Goal: Transaction & Acquisition: Subscribe to service/newsletter

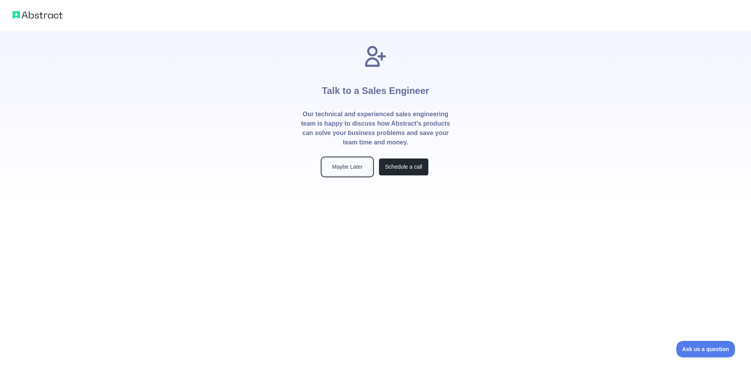
click at [357, 169] on button "Maybe Later" at bounding box center [347, 167] width 50 height 18
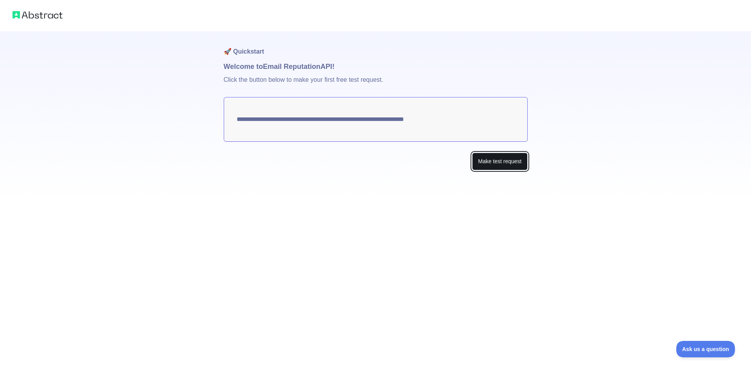
click at [497, 160] on button "Make test request" at bounding box center [499, 162] width 55 height 18
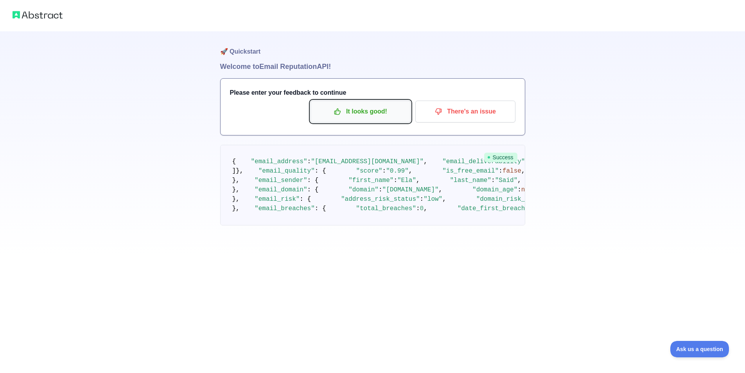
click at [394, 113] on p "It looks good!" at bounding box center [361, 111] width 88 height 13
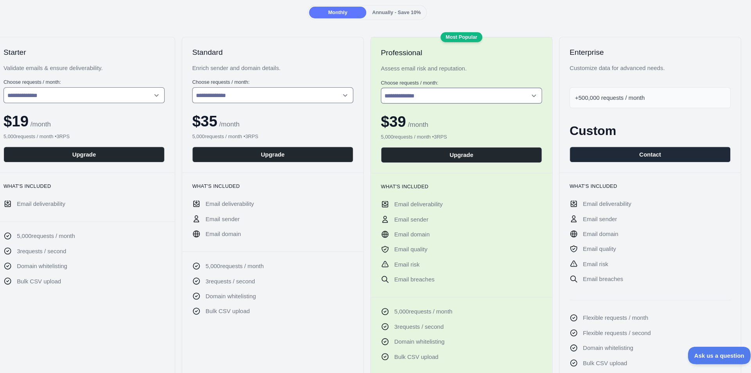
click at [416, 25] on span "Annually - Save 10%" at bounding box center [403, 27] width 46 height 5
